Goal: Use online tool/utility: Utilize a website feature to perform a specific function

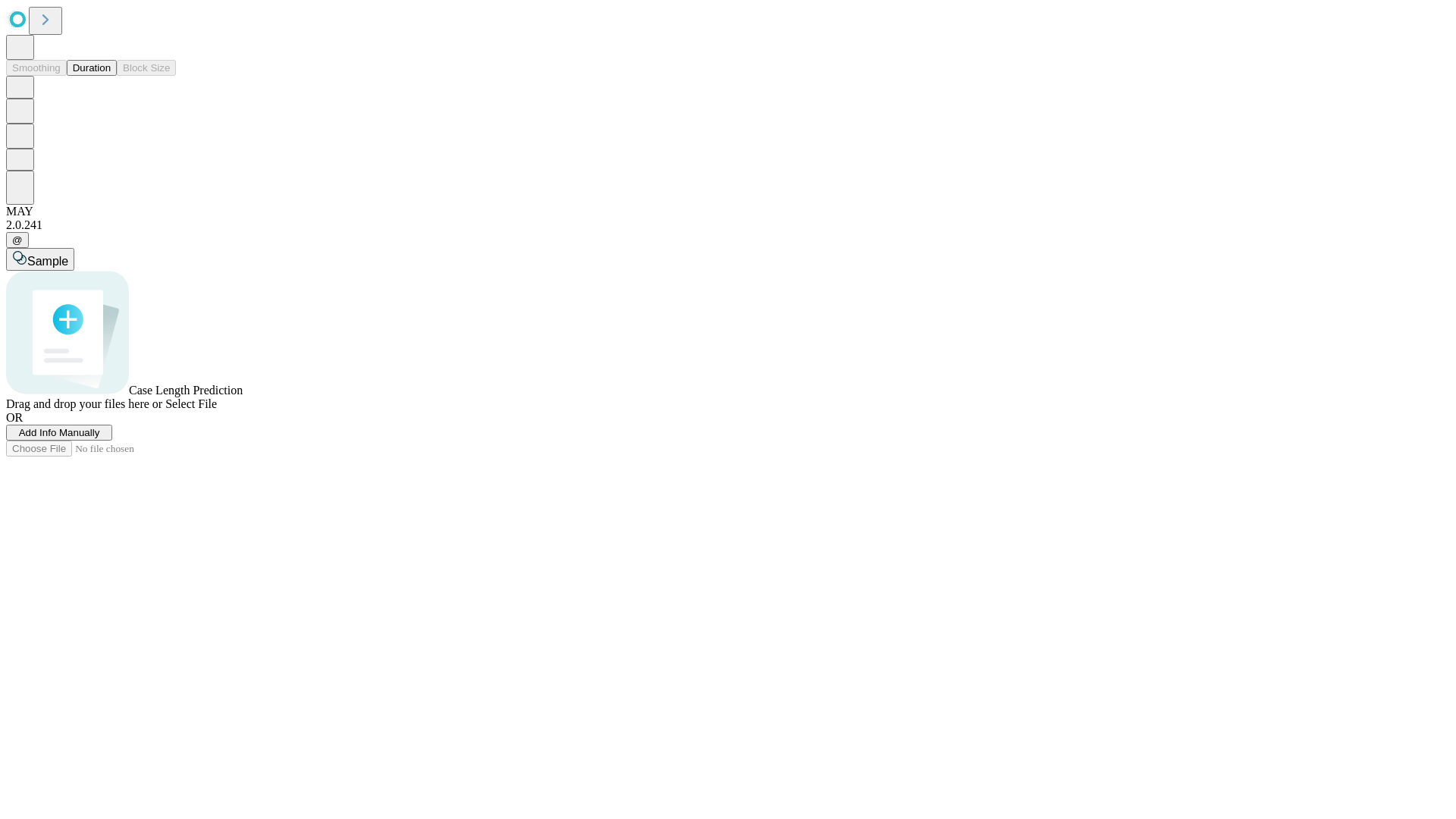
click at [110, 76] on button "Duration" at bounding box center [91, 67] width 50 height 16
click at [100, 438] on span "Add Info Manually" at bounding box center [59, 432] width 81 height 11
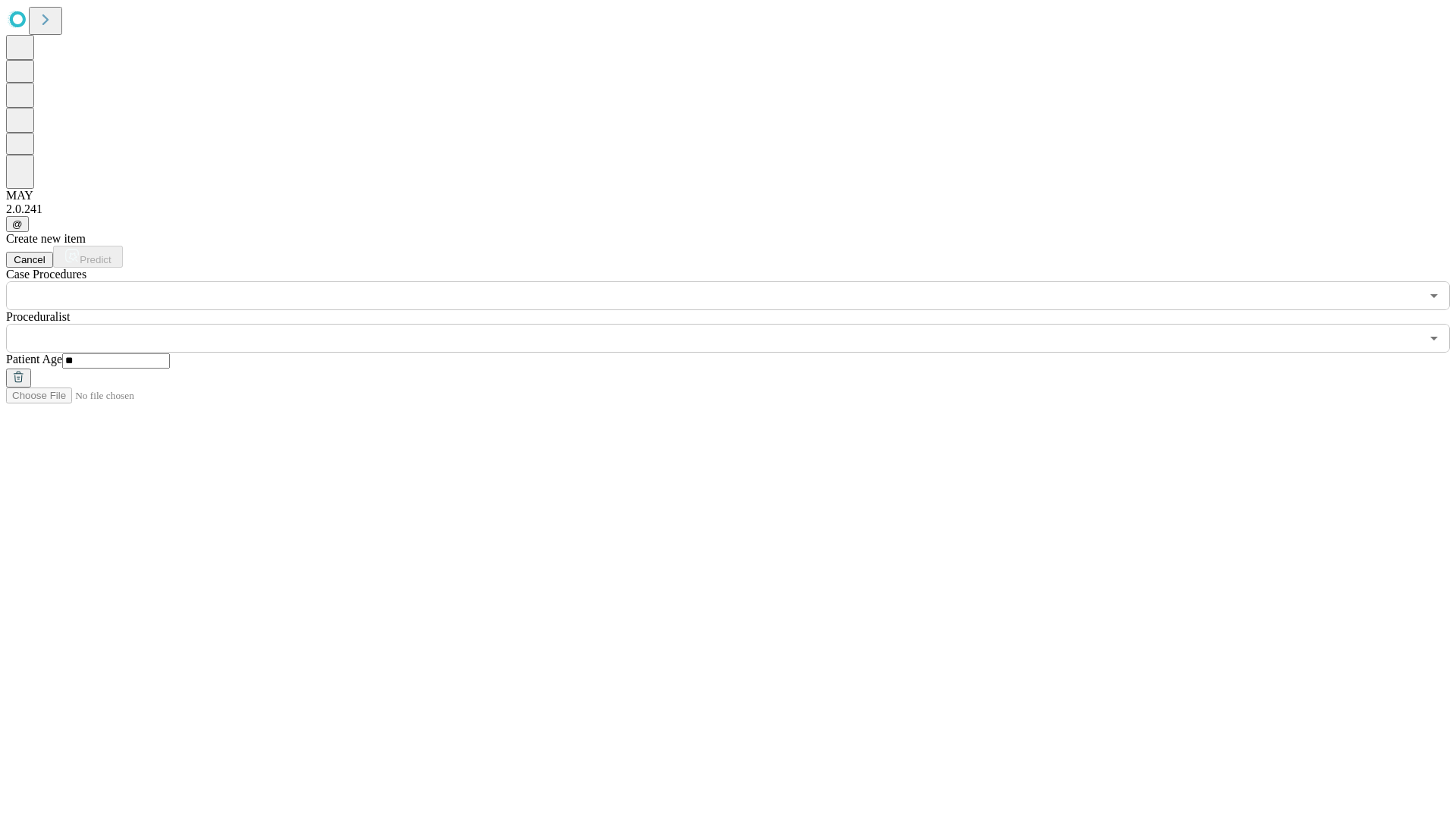
type input "**"
click at [739, 324] on input "text" at bounding box center [713, 338] width 1415 height 29
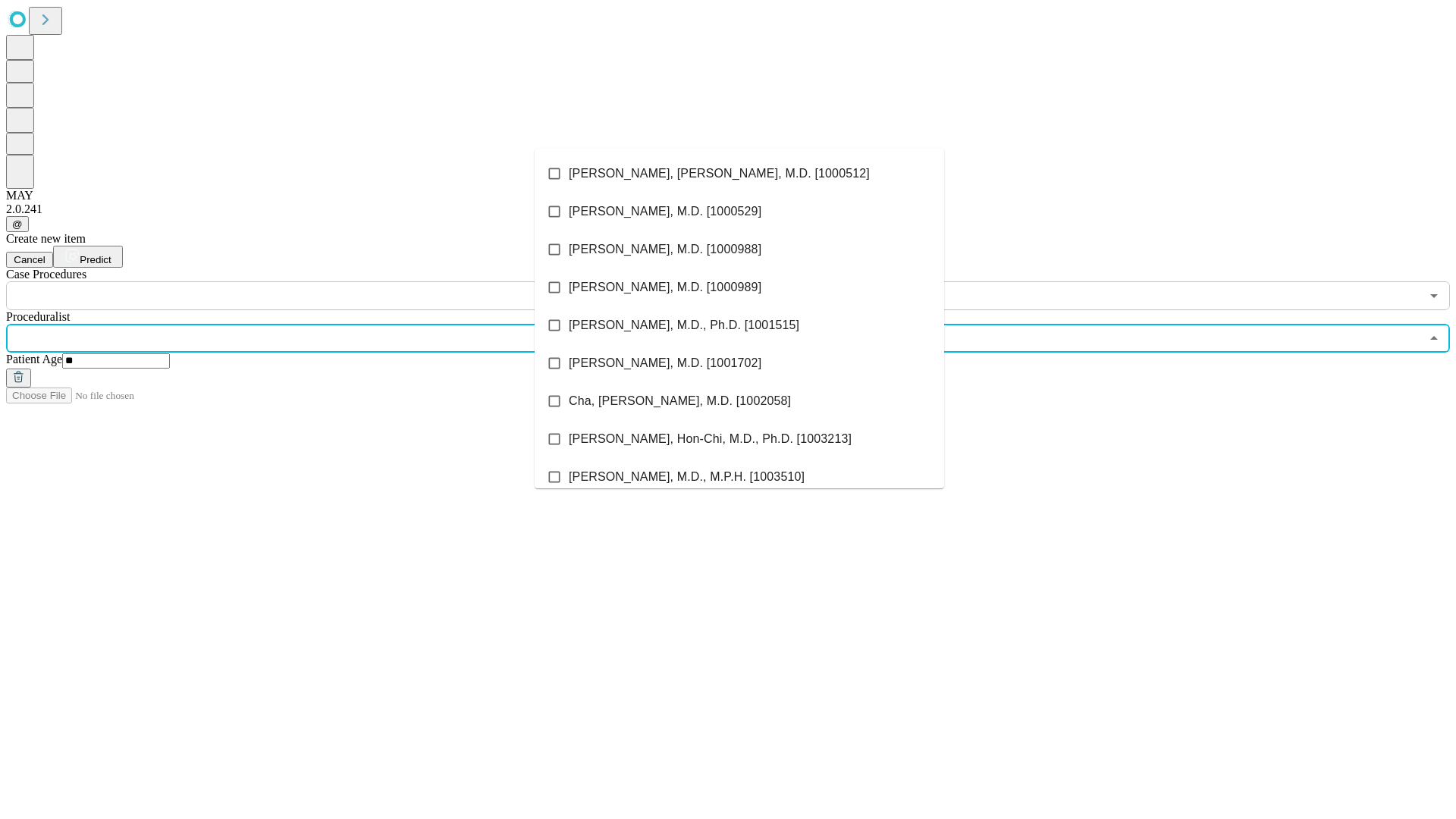
click at [739, 174] on li "[PERSON_NAME], [PERSON_NAME], M.D. [1000512]" at bounding box center [739, 174] width 410 height 38
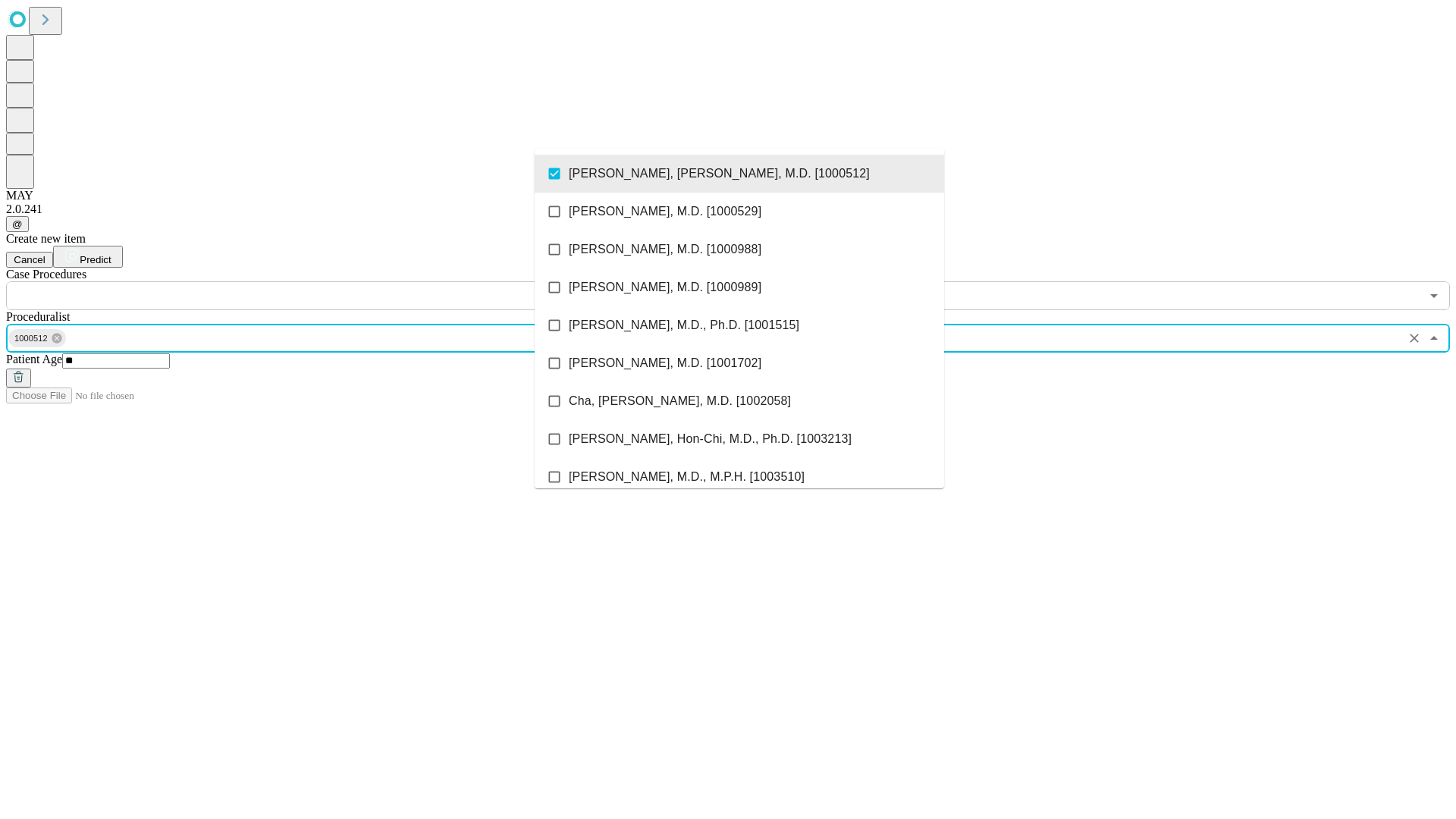
click at [319, 281] on input "text" at bounding box center [713, 296] width 1415 height 29
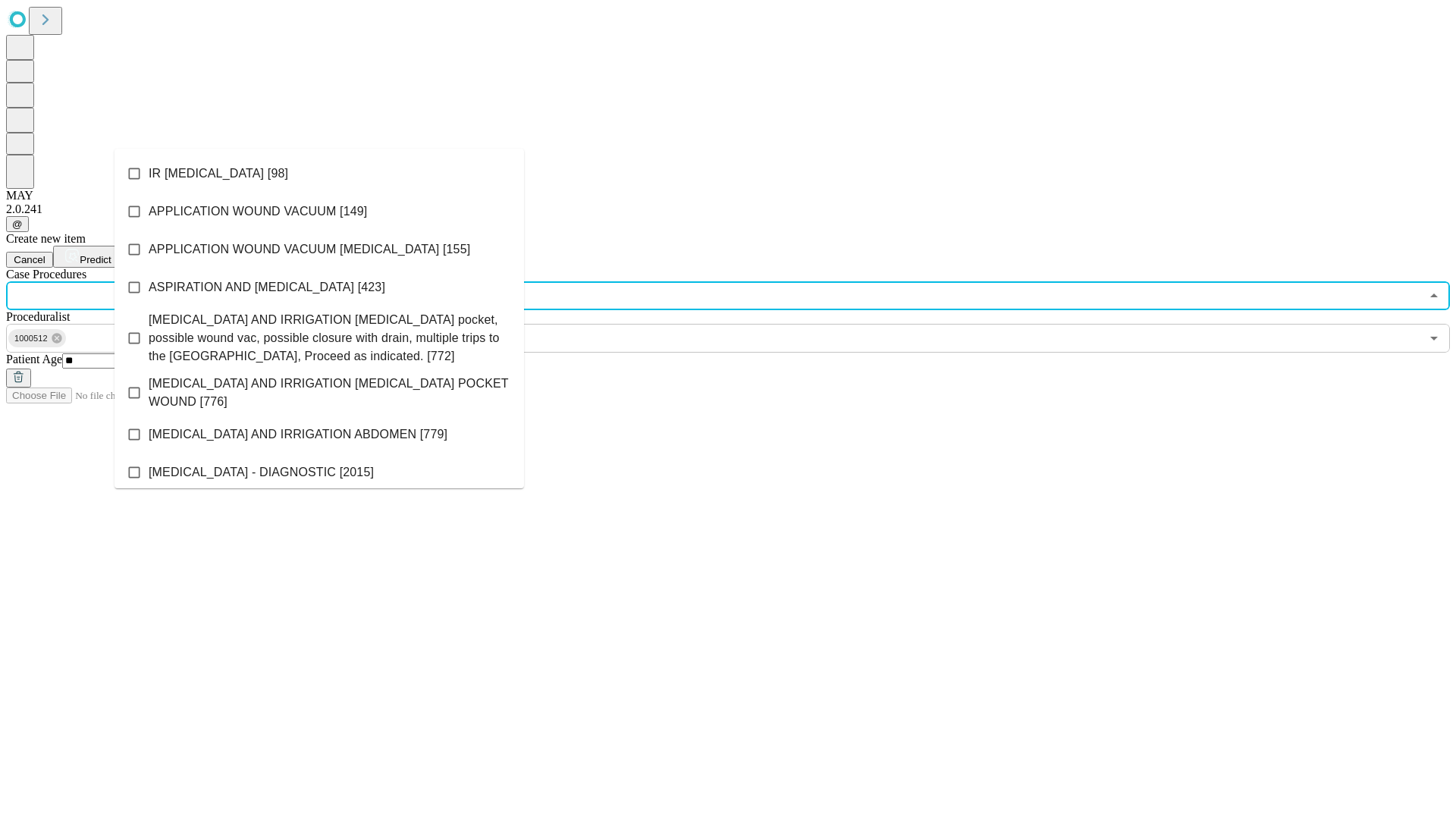
click at [320, 174] on li "IR [MEDICAL_DATA] [98]" at bounding box center [320, 174] width 410 height 38
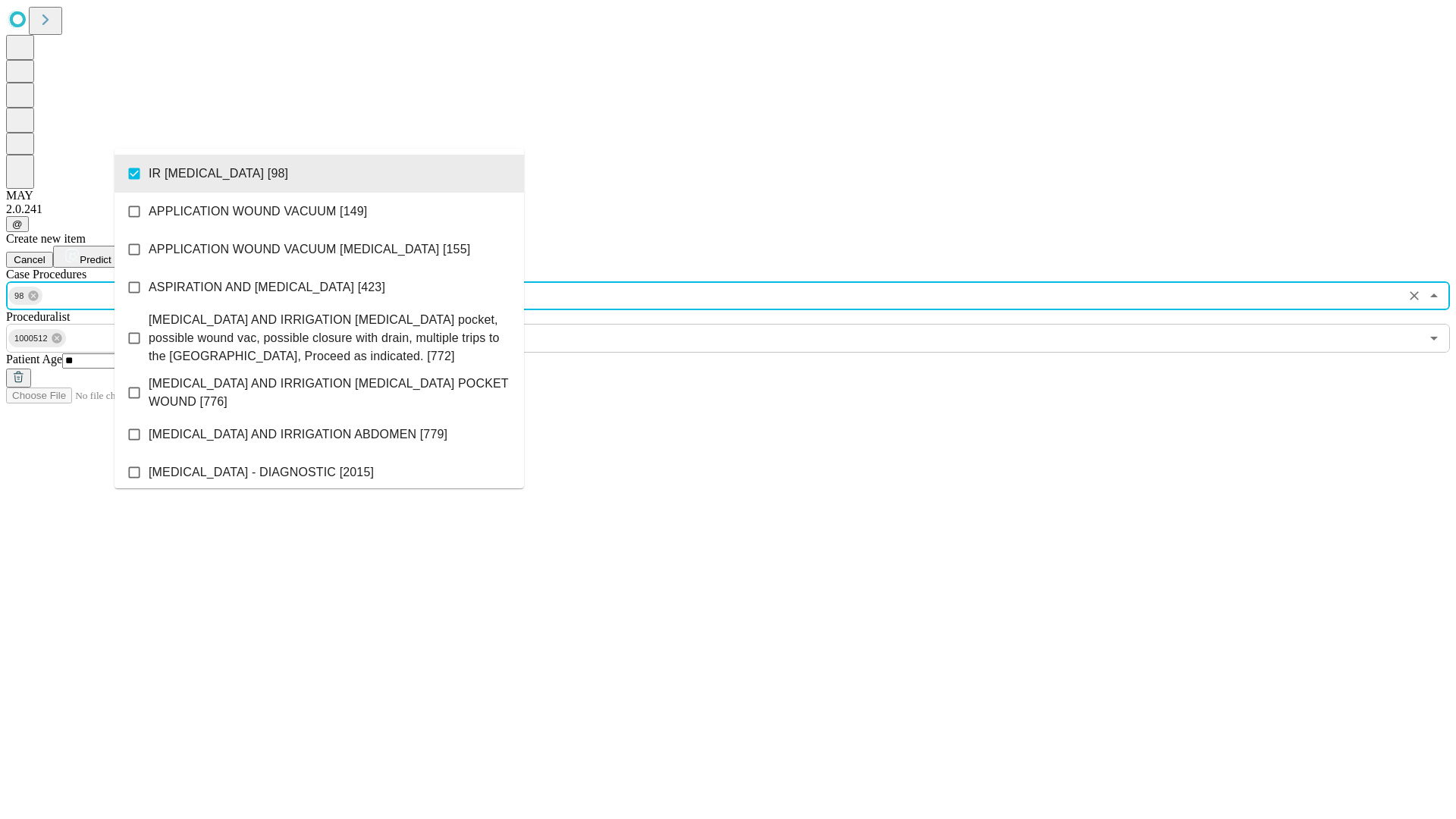
click at [110, 254] on span "Predict" at bounding box center [94, 259] width 31 height 11
